Goal: Transaction & Acquisition: Purchase product/service

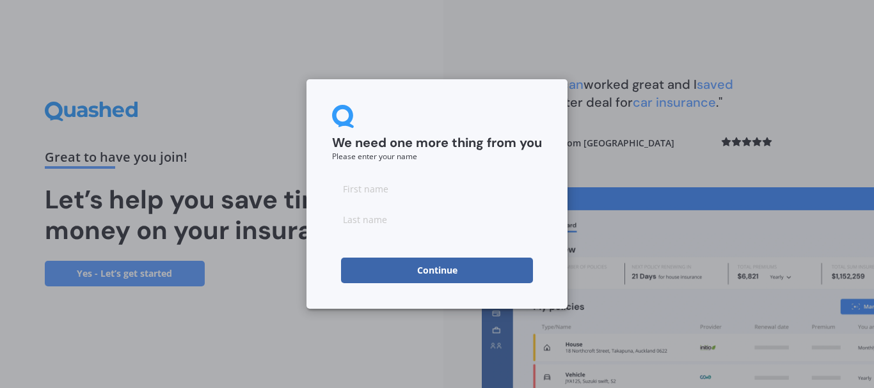
click at [393, 191] on input at bounding box center [437, 189] width 210 height 26
type input "[PERSON_NAME]"
click at [369, 216] on input at bounding box center [437, 220] width 210 height 26
type input "[PERSON_NAME]"
click at [424, 272] on button "Continue" at bounding box center [437, 271] width 192 height 26
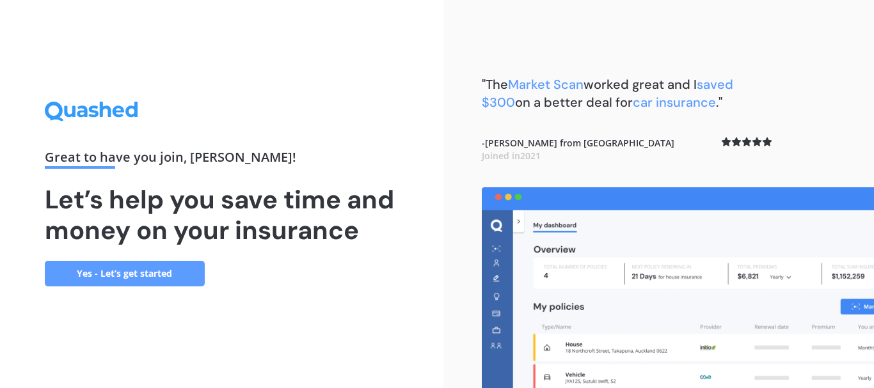
click at [117, 273] on link "Yes - Let’s get started" at bounding box center [125, 274] width 160 height 26
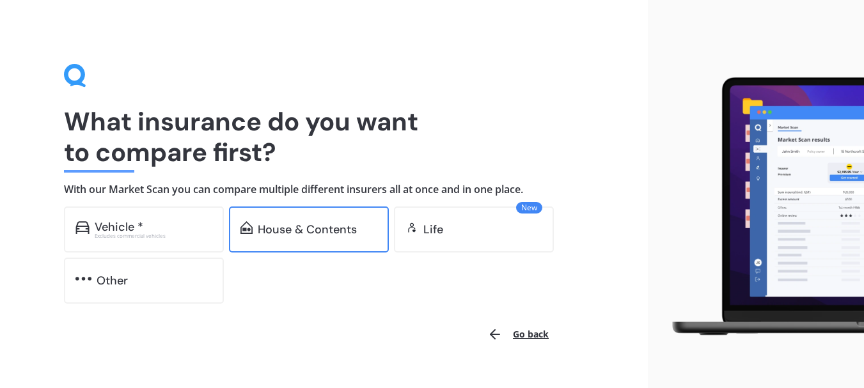
click at [333, 230] on div "House & Contents" at bounding box center [307, 229] width 99 height 13
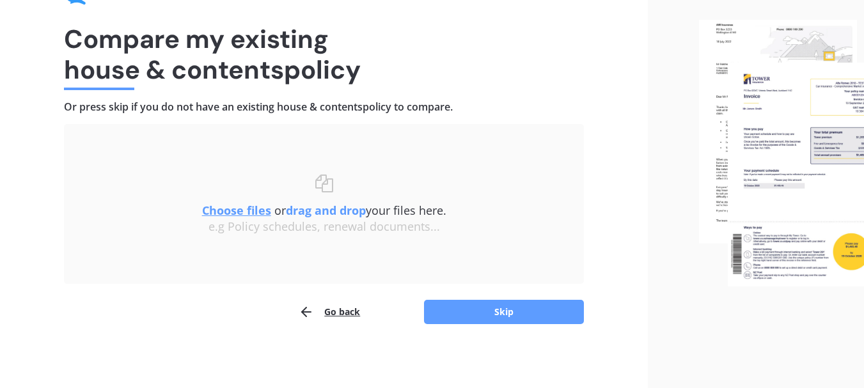
scroll to position [83, 0]
click at [484, 312] on button "Skip" at bounding box center [504, 311] width 160 height 24
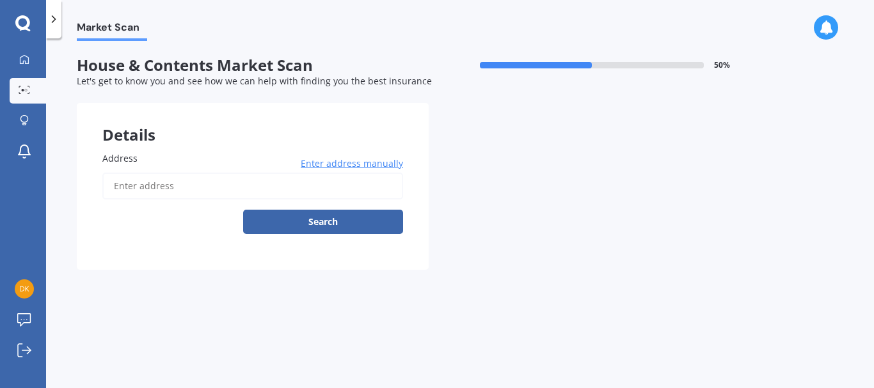
click at [167, 190] on input "Address" at bounding box center [252, 186] width 301 height 27
type input "[STREET_ADDRESS][PERSON_NAME]"
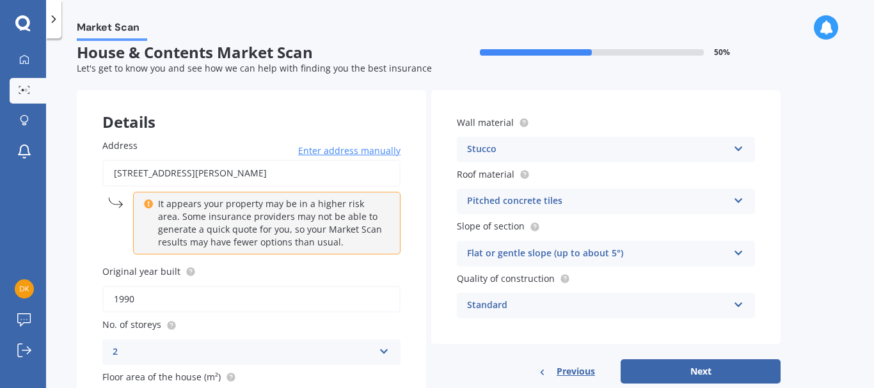
scroll to position [8, 0]
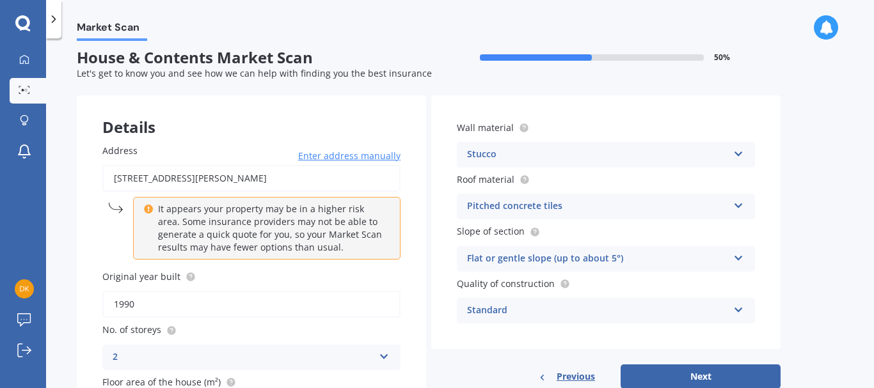
click at [745, 203] on div "Pitched concrete tiles Flat fibre cement Flat membrane Flat metal covering Pitc…" at bounding box center [606, 207] width 298 height 26
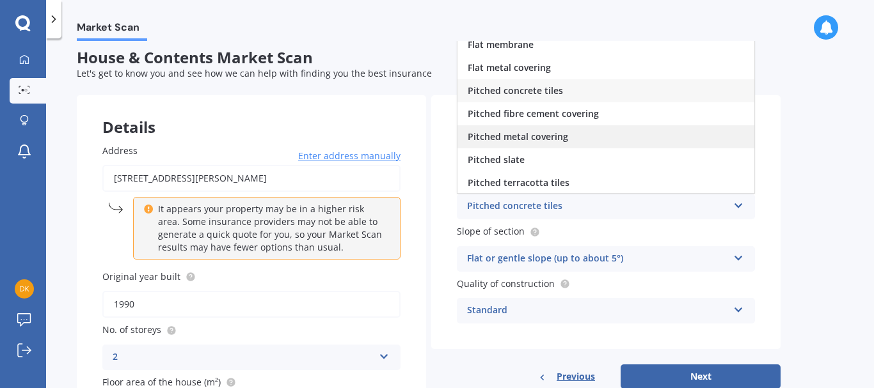
click at [611, 133] on div "Pitched metal covering" at bounding box center [605, 136] width 297 height 23
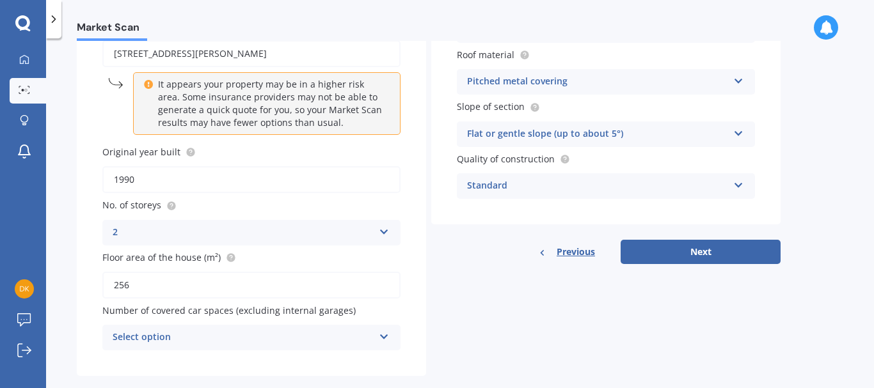
scroll to position [134, 0]
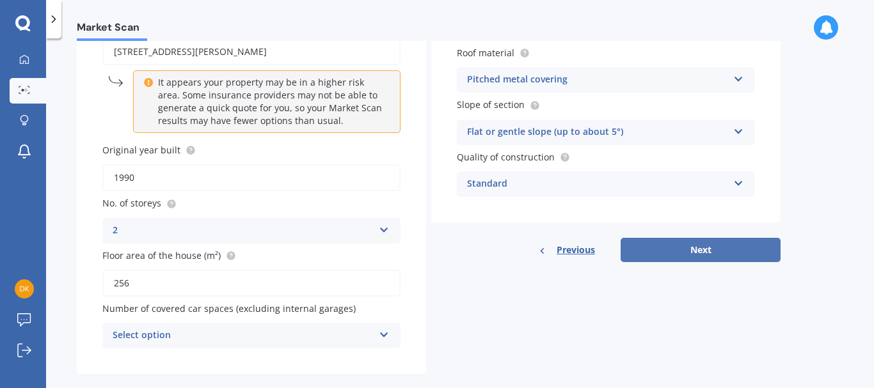
click at [715, 255] on button "Next" at bounding box center [701, 250] width 160 height 24
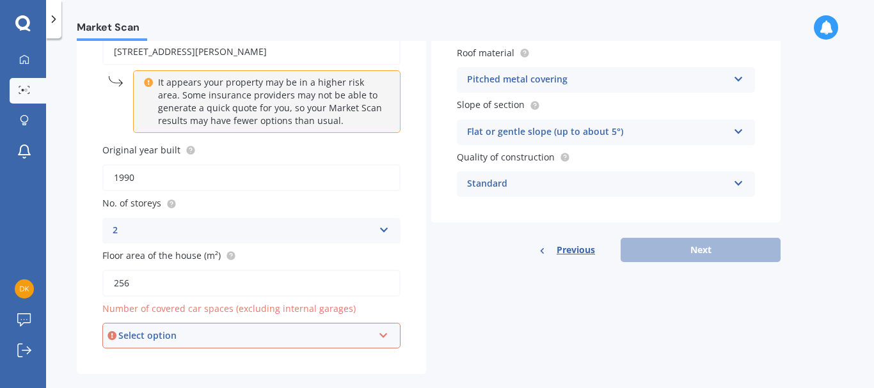
scroll to position [154, 0]
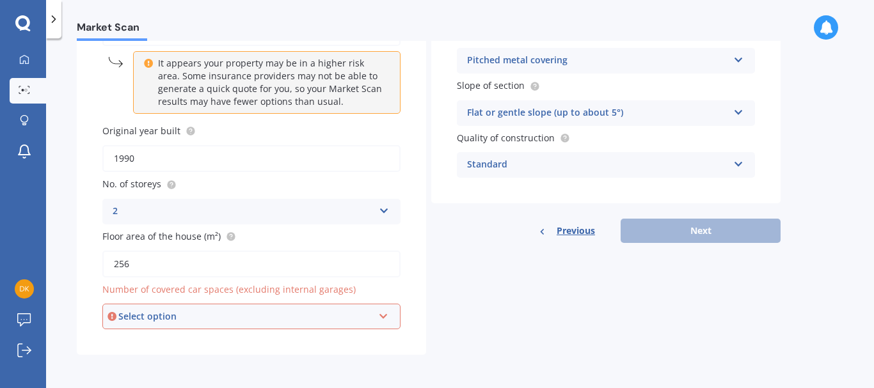
click at [381, 318] on icon at bounding box center [383, 314] width 11 height 9
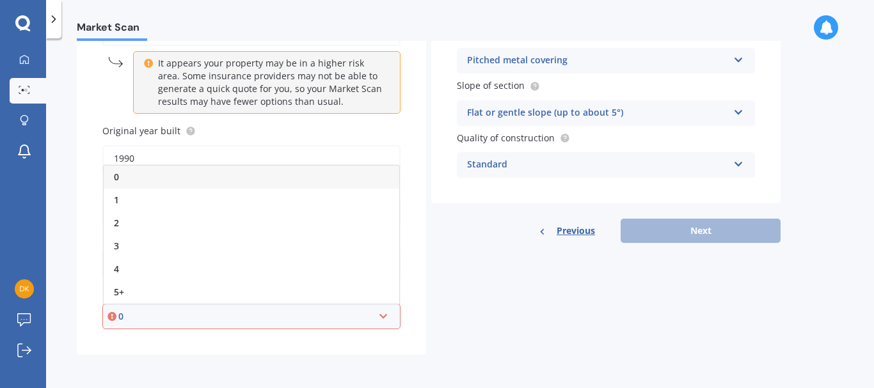
click at [186, 182] on div "0" at bounding box center [252, 177] width 296 height 23
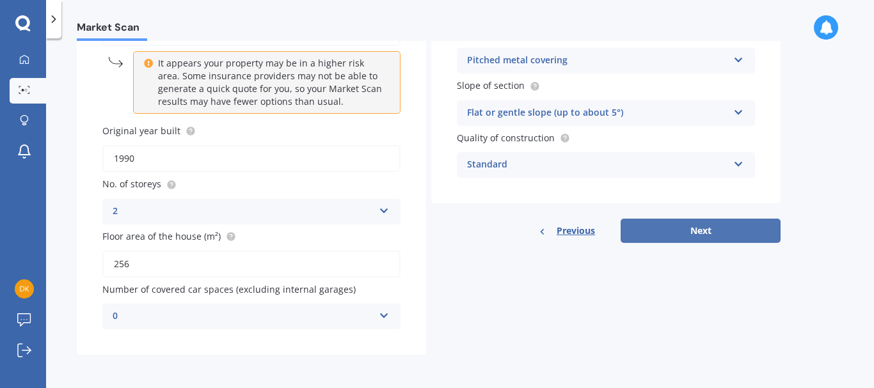
click at [704, 228] on button "Next" at bounding box center [701, 231] width 160 height 24
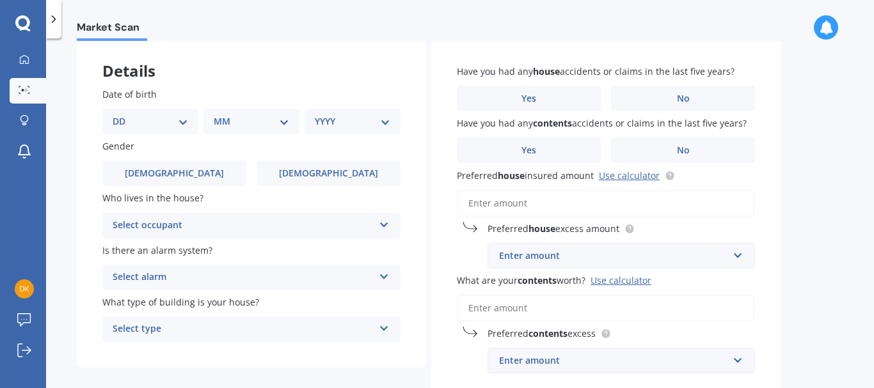
scroll to position [65, 0]
click at [171, 120] on select "DD 01 02 03 04 05 06 07 08 09 10 11 12 13 14 15 16 17 18 19 20 21 22 23 24 25 2…" at bounding box center [150, 121] width 75 height 14
select select "11"
click at [123, 114] on select "DD 01 02 03 04 05 06 07 08 09 10 11 12 13 14 15 16 17 18 19 20 21 22 23 24 25 2…" at bounding box center [150, 121] width 75 height 14
click at [280, 116] on select "MM 01 02 03 04 05 06 07 08 09 10 11 12" at bounding box center [254, 121] width 70 height 14
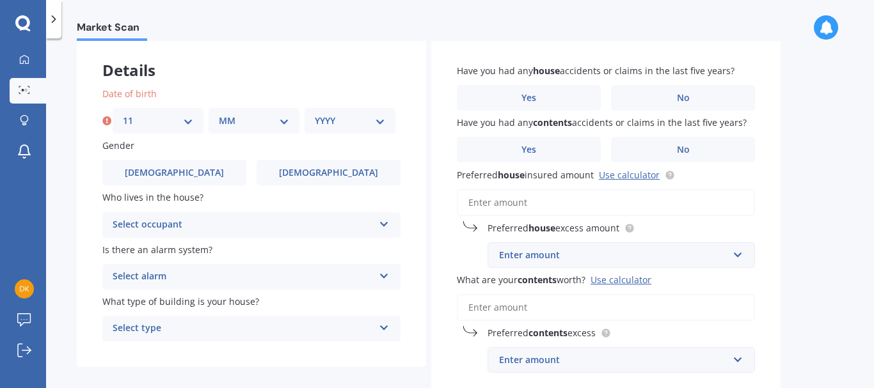
select select "03"
click at [219, 114] on select "MM 01 02 03 04 05 06 07 08 09 10 11 12" at bounding box center [254, 121] width 70 height 14
click at [375, 118] on select "YYYY 2009 2008 2007 2006 2005 2004 2003 2002 2001 2000 1999 1998 1997 1996 1995…" at bounding box center [350, 121] width 70 height 14
select select "1991"
click at [315, 114] on select "YYYY 2009 2008 2007 2006 2005 2004 2003 2002 2001 2000 1999 1998 1997 1996 1995…" at bounding box center [350, 121] width 70 height 14
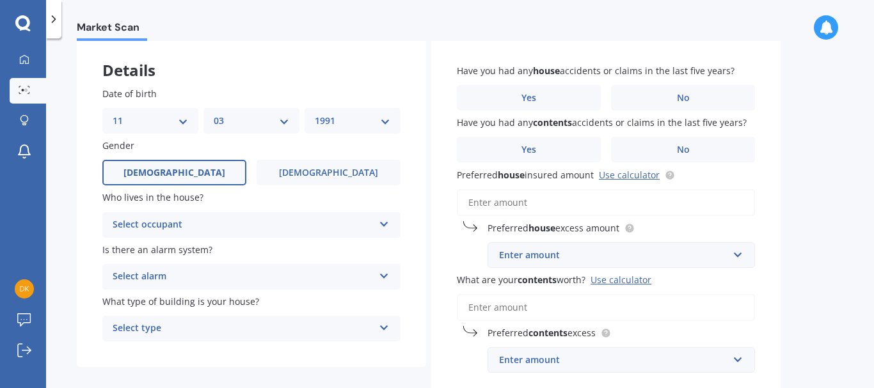
click at [180, 176] on span "[DEMOGRAPHIC_DATA]" at bounding box center [174, 173] width 102 height 11
click at [0, 0] on input "[DEMOGRAPHIC_DATA]" at bounding box center [0, 0] width 0 height 0
click at [337, 219] on div "Select occupant" at bounding box center [243, 225] width 261 height 15
click at [278, 248] on div "Owner" at bounding box center [251, 250] width 297 height 23
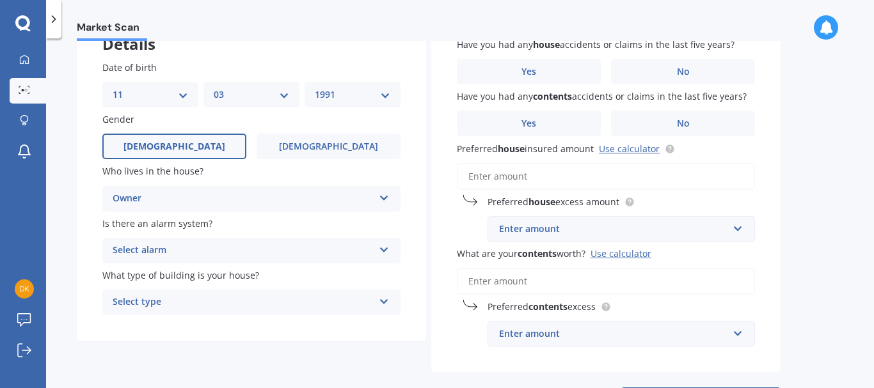
scroll to position [91, 0]
click at [377, 250] on div "Select alarm Yes, monitored Yes, not monitored No" at bounding box center [251, 250] width 298 height 26
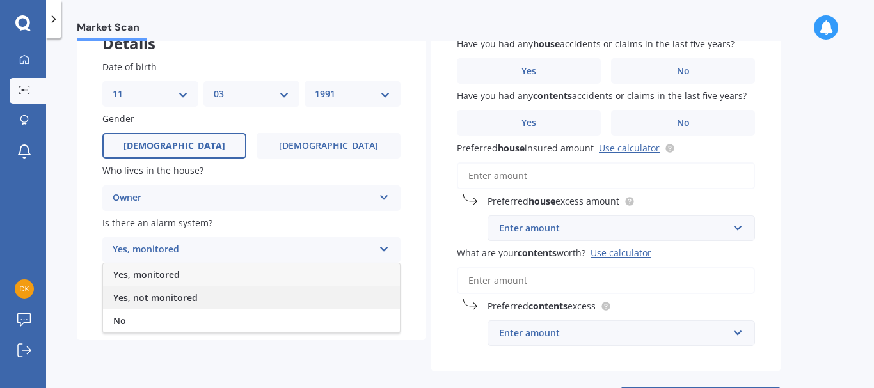
click at [214, 302] on div "Yes, not monitored" at bounding box center [251, 298] width 297 height 23
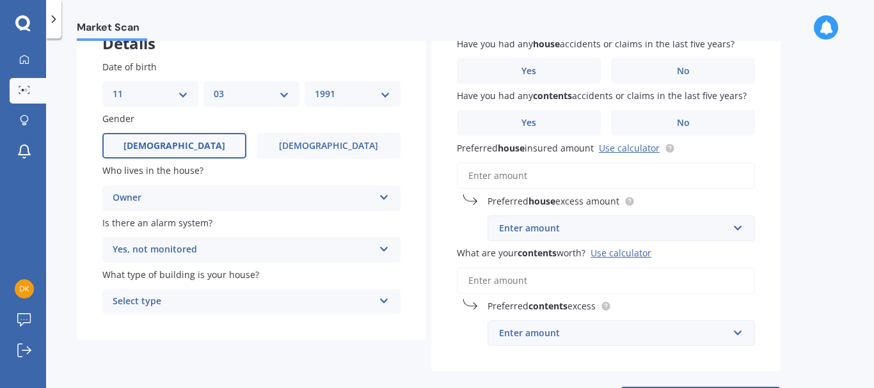
click at [290, 299] on div "Select type" at bounding box center [243, 301] width 261 height 15
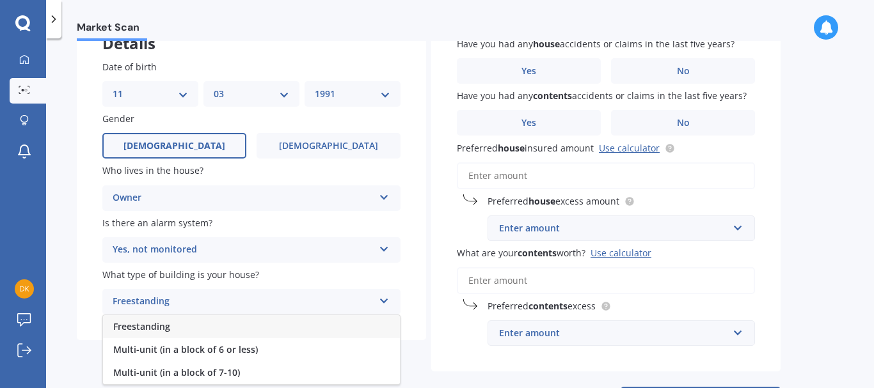
click at [173, 326] on div "Freestanding" at bounding box center [251, 326] width 297 height 23
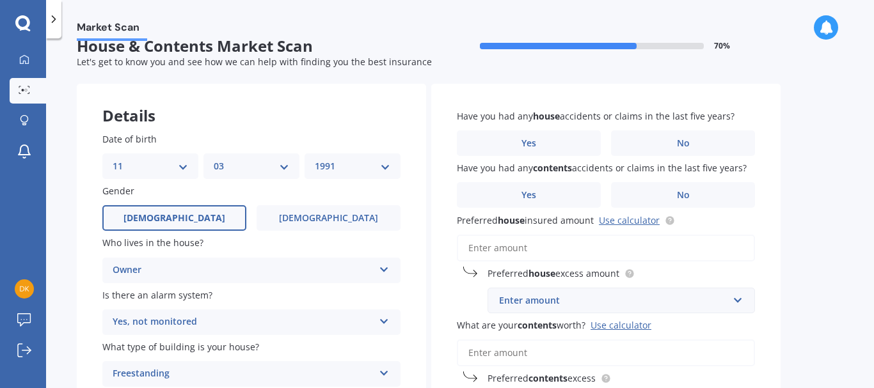
scroll to position [0, 0]
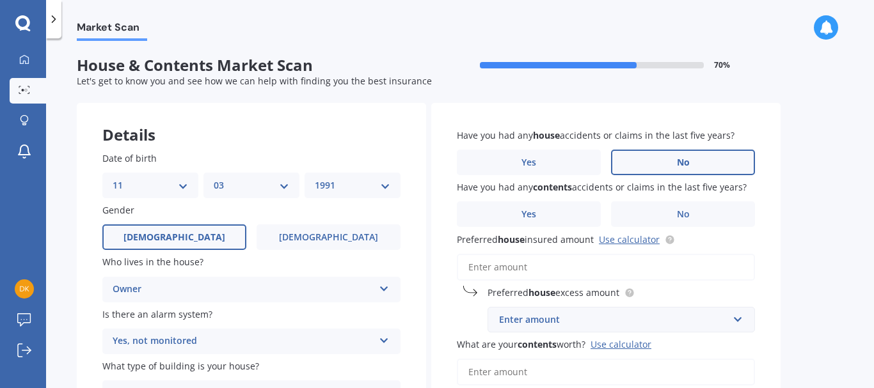
click at [679, 157] on span "No" at bounding box center [683, 162] width 13 height 11
click at [0, 0] on input "No" at bounding box center [0, 0] width 0 height 0
click at [669, 207] on label "No" at bounding box center [683, 215] width 144 height 26
click at [0, 0] on input "No" at bounding box center [0, 0] width 0 height 0
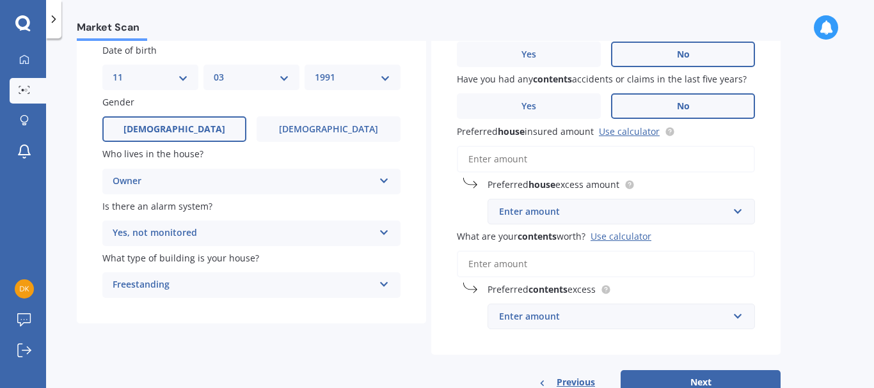
scroll to position [111, 0]
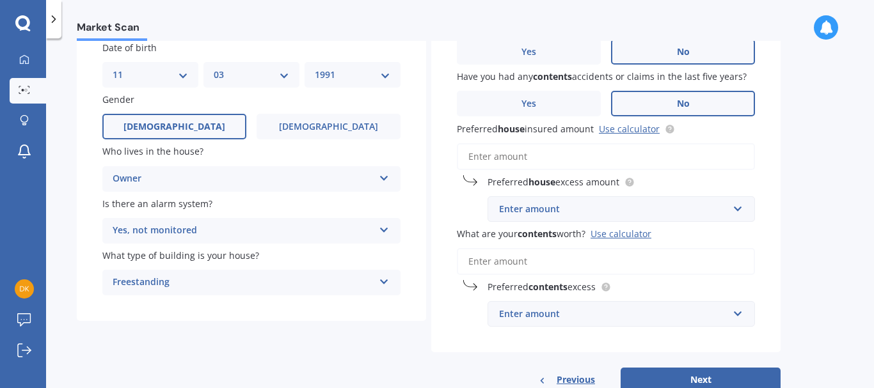
click at [601, 153] on input "Preferred house insured amount Use calculator" at bounding box center [606, 156] width 298 height 27
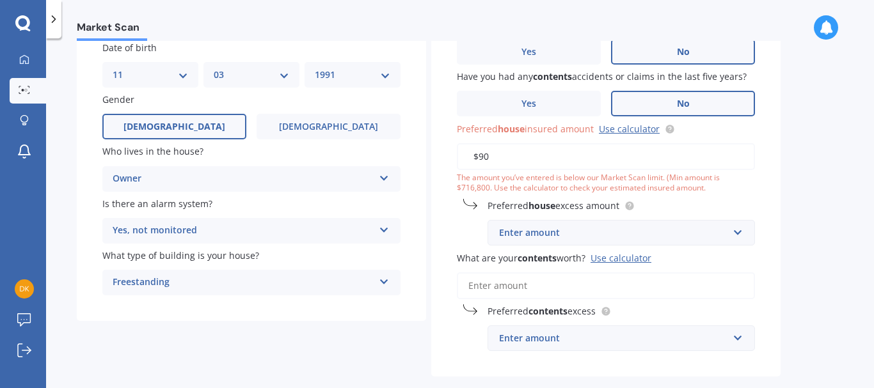
type input "$9"
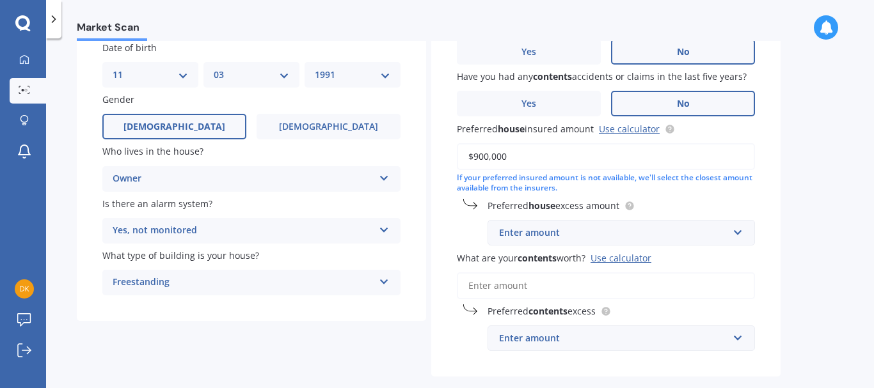
type input "$900,000"
click at [780, 175] on div "Have you had any house accidents or claims in the last five years? Yes No Have …" at bounding box center [605, 184] width 349 height 385
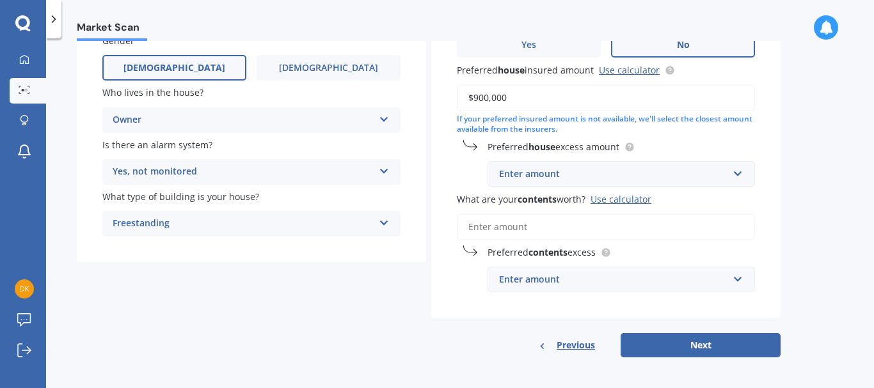
scroll to position [172, 0]
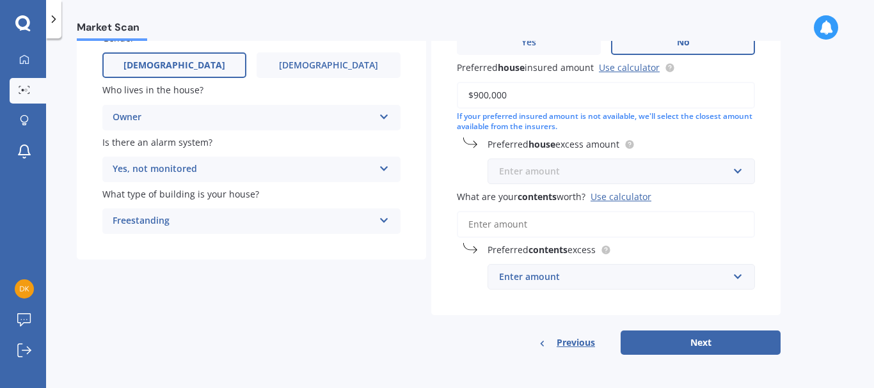
click at [744, 169] on input "text" at bounding box center [617, 171] width 256 height 24
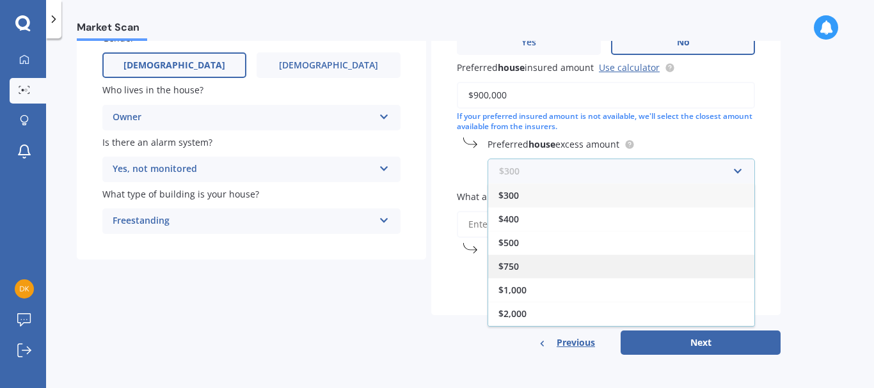
scroll to position [23, 0]
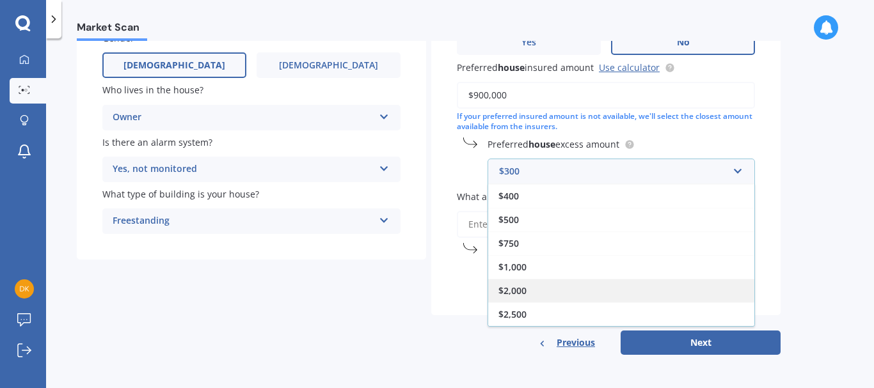
click at [535, 288] on div "$2,000" at bounding box center [621, 291] width 266 height 24
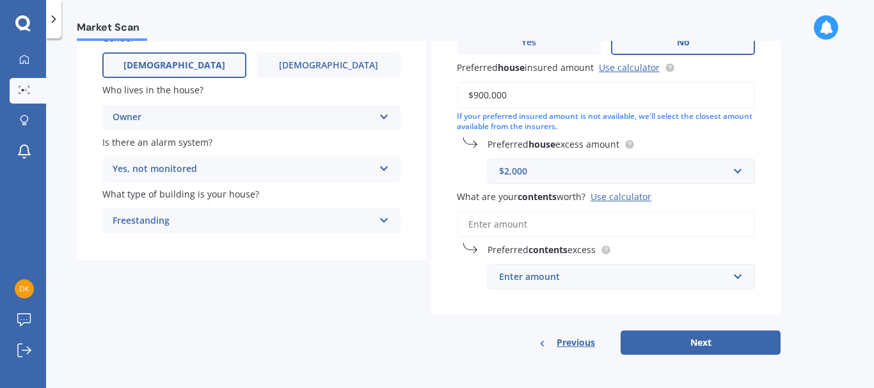
click at [675, 225] on input "What are your contents worth? Use calculator" at bounding box center [606, 224] width 298 height 27
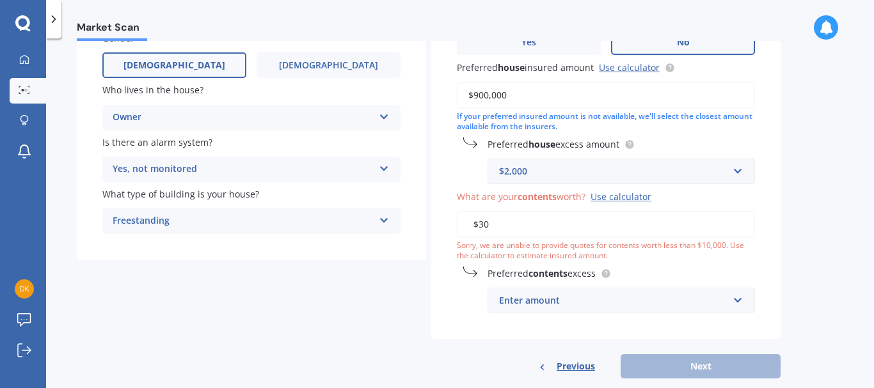
type input "$3"
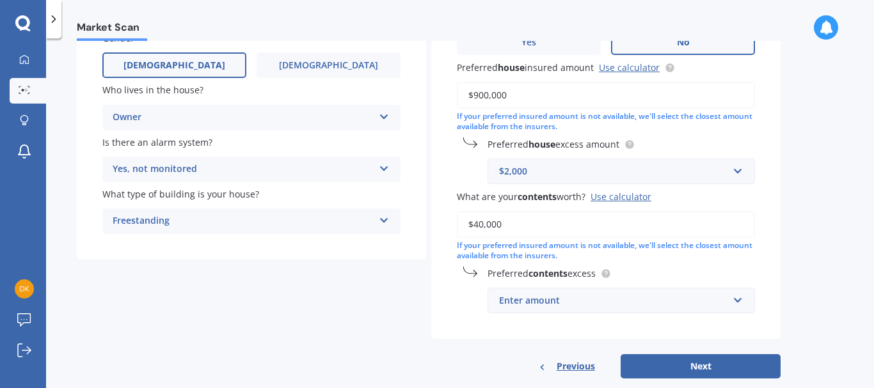
type input "$40,000"
click at [608, 297] on div "Enter amount" at bounding box center [613, 301] width 229 height 14
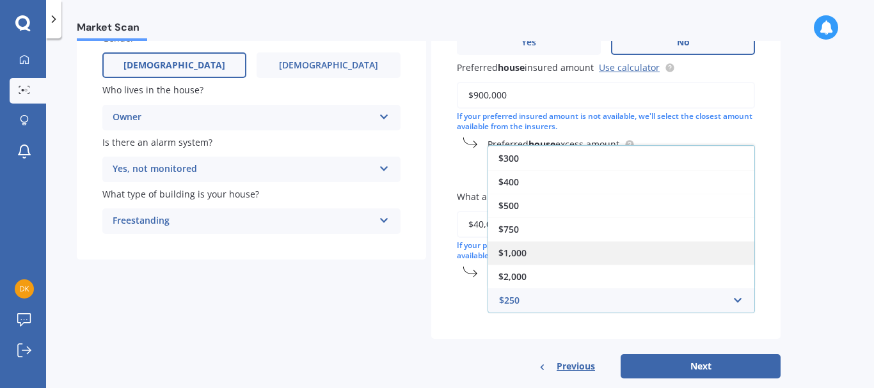
click at [568, 251] on div "$1,000" at bounding box center [621, 253] width 266 height 24
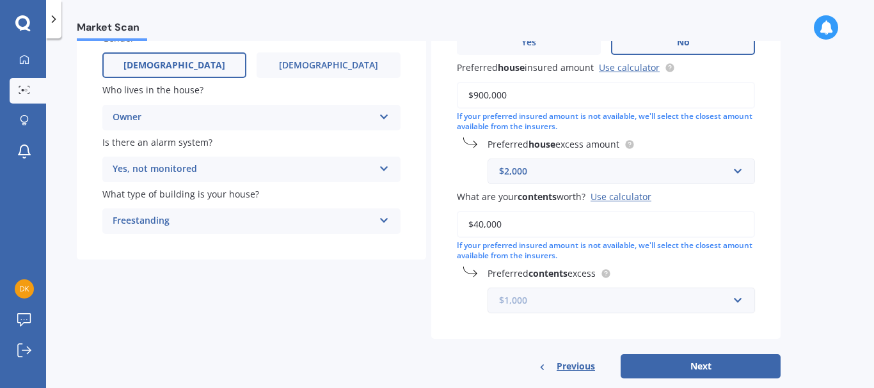
click at [730, 300] on input "text" at bounding box center [617, 301] width 256 height 24
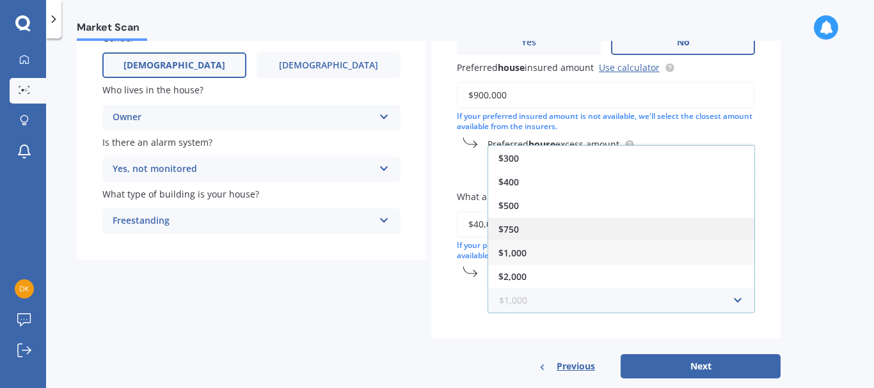
scroll to position [196, 0]
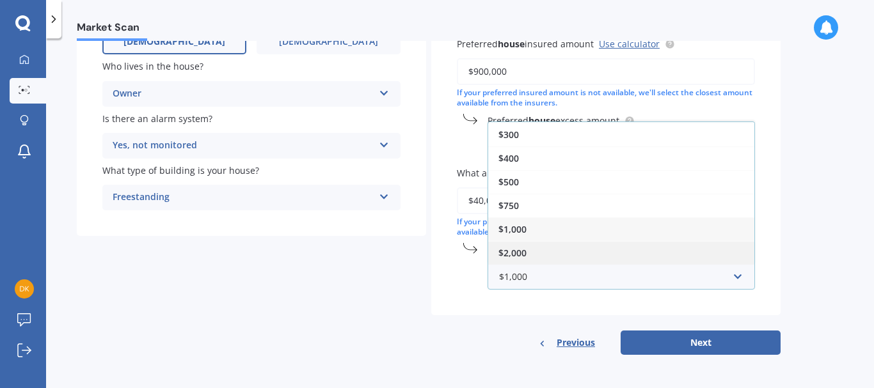
click at [553, 256] on div "$2,000" at bounding box center [621, 253] width 266 height 24
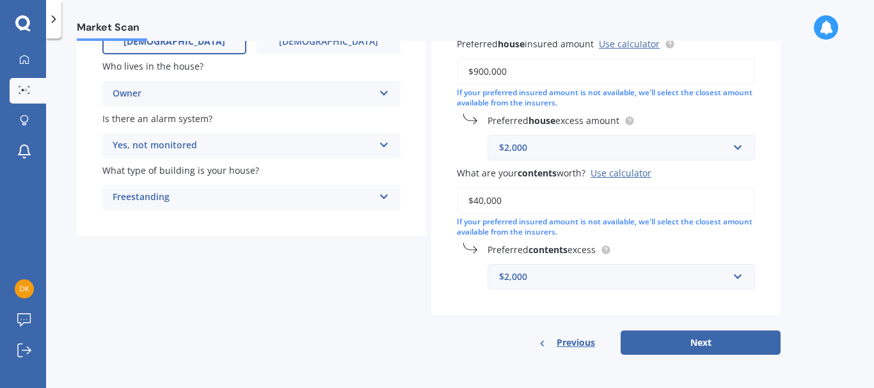
click at [795, 260] on div "Market Scan House & Contents Market Scan 70 % Let's get to know you and see how…" at bounding box center [460, 216] width 828 height 350
click at [722, 345] on button "Next" at bounding box center [701, 343] width 160 height 24
select select "11"
select select "03"
select select "1991"
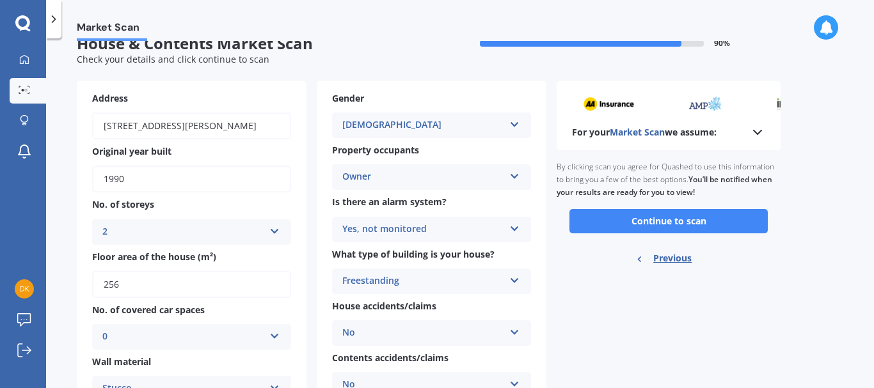
scroll to position [0, 0]
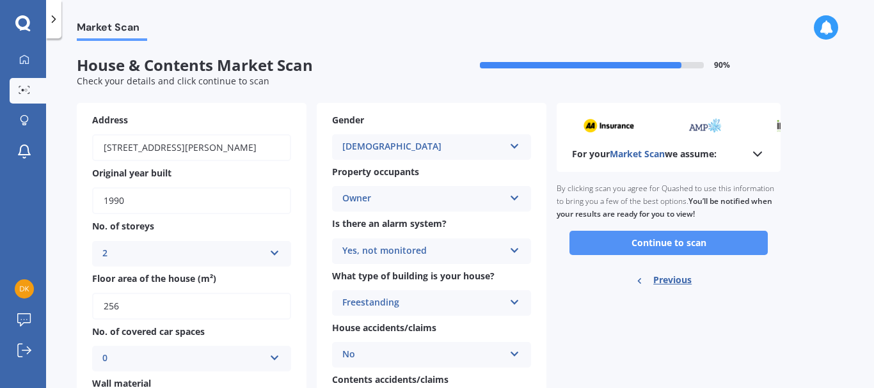
click at [644, 241] on button "Continue to scan" at bounding box center [668, 243] width 198 height 24
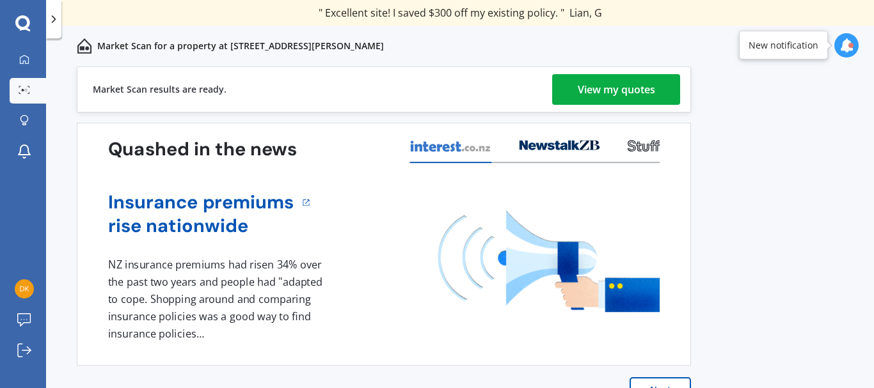
click at [608, 87] on div "View my quotes" at bounding box center [616, 89] width 77 height 31
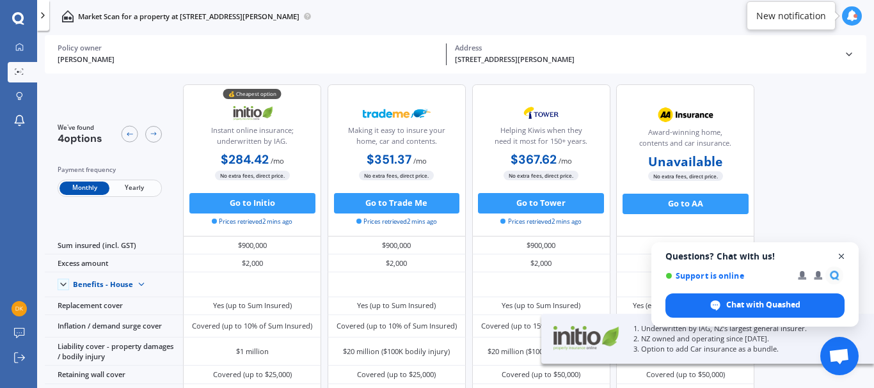
click at [841, 251] on span "Open chat" at bounding box center [842, 257] width 16 height 16
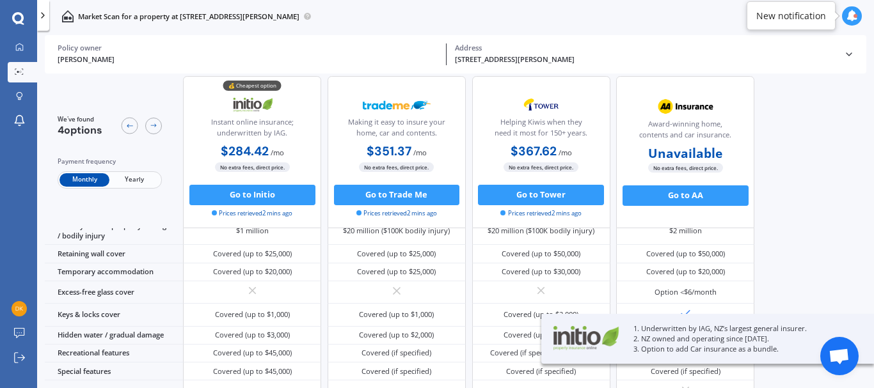
scroll to position [51, 0]
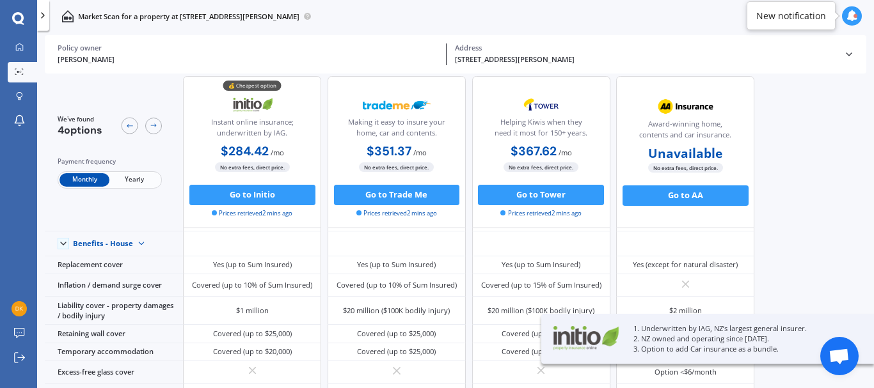
click at [127, 180] on span "Yearly" at bounding box center [134, 179] width 50 height 13
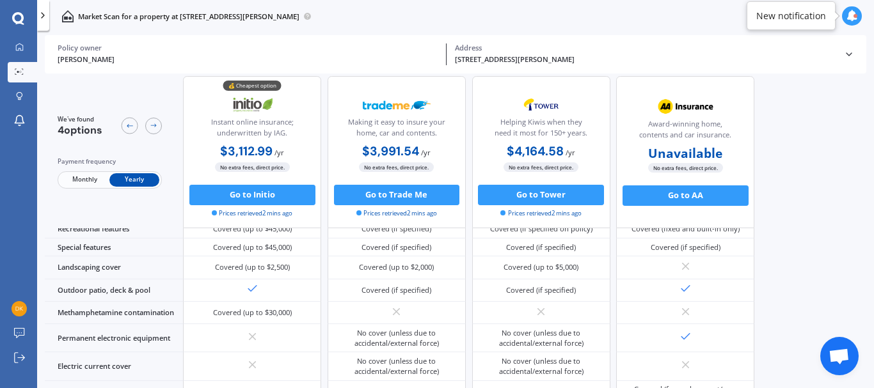
scroll to position [585, 0]
